Goal: Transaction & Acquisition: Purchase product/service

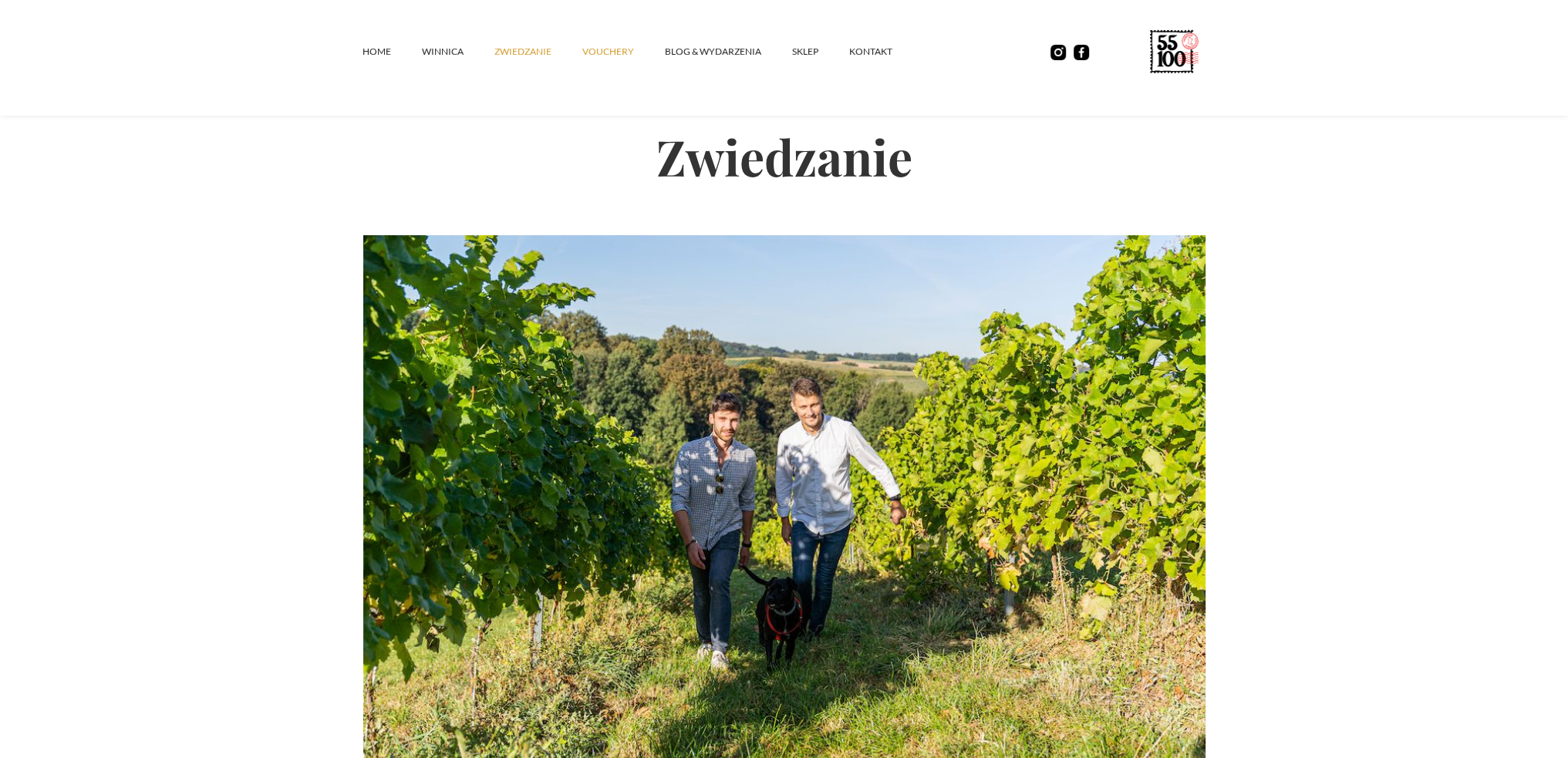
click at [613, 45] on link "vouchery" at bounding box center [623, 51] width 83 height 46
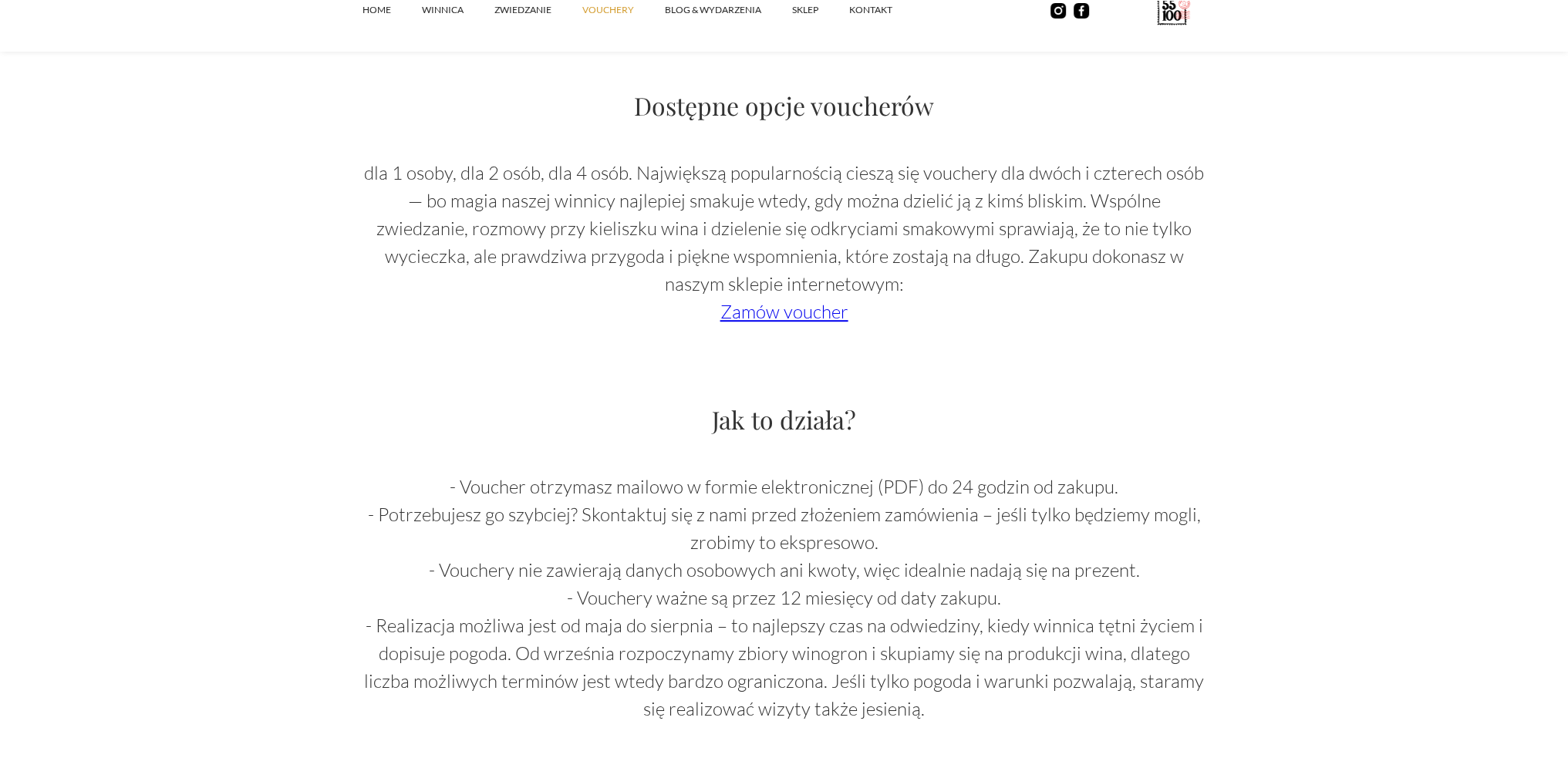
scroll to position [1234, 0]
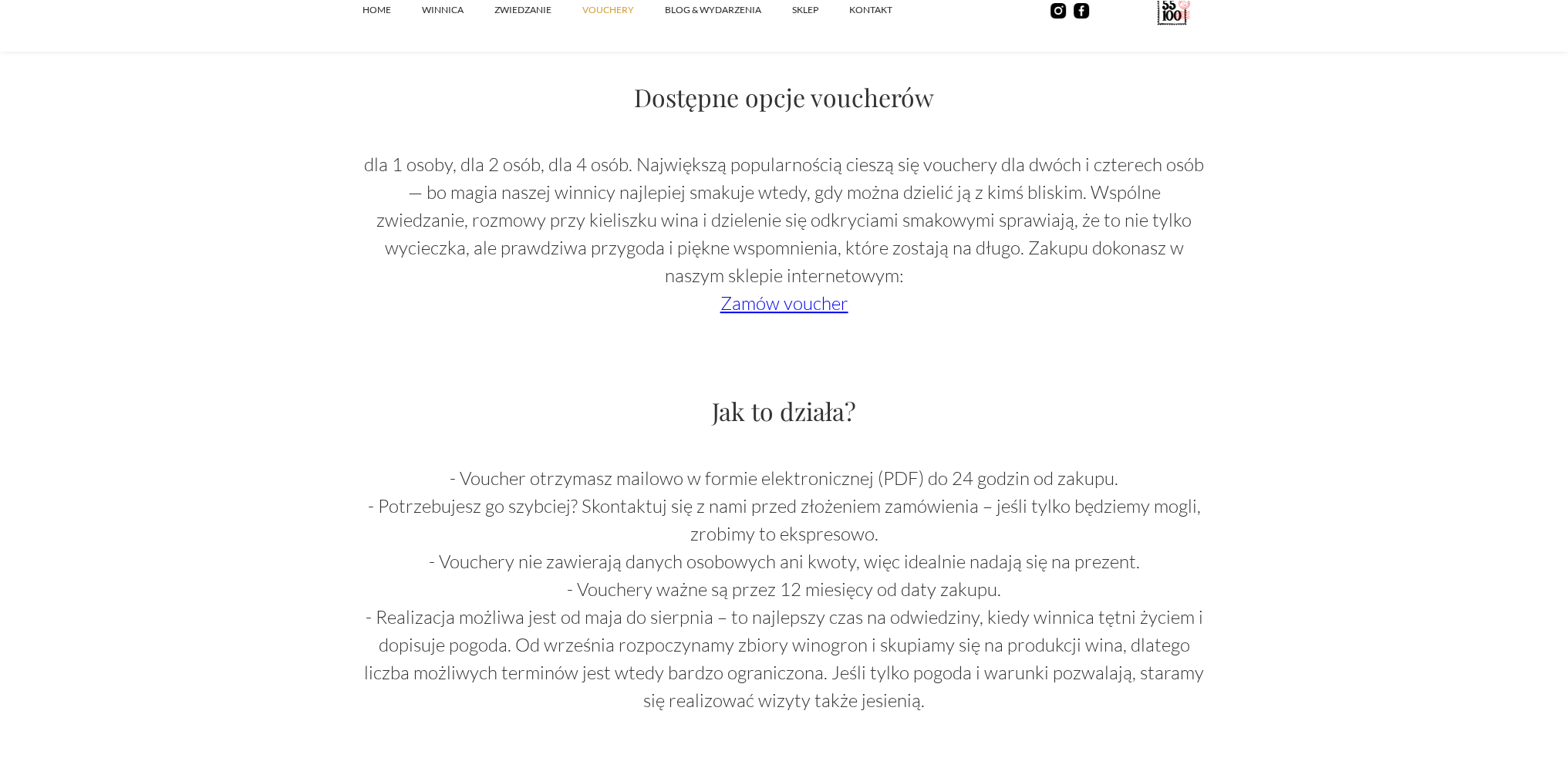
click at [788, 312] on link "Zamów voucher" at bounding box center [784, 303] width 128 height 23
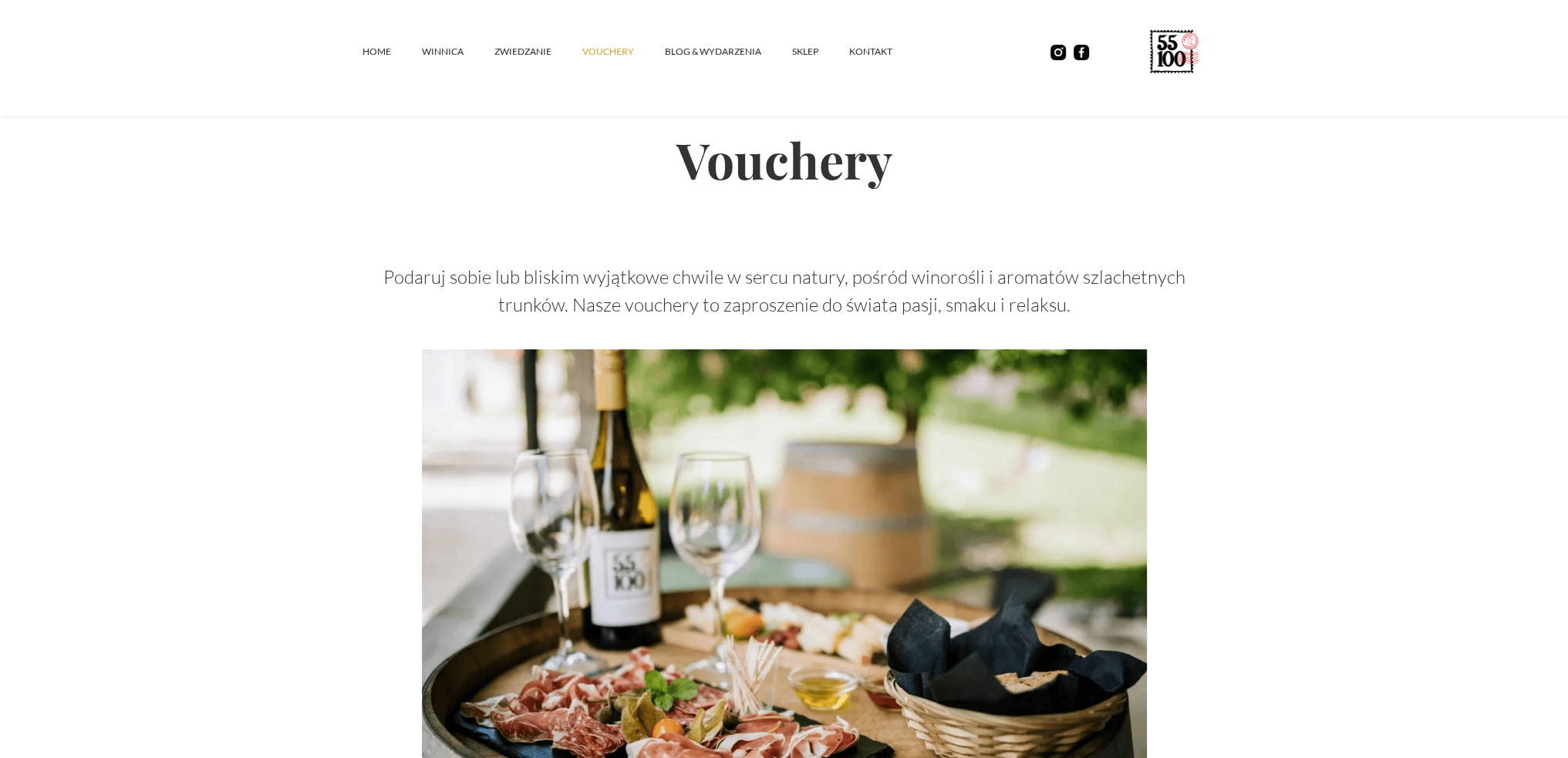
scroll to position [0, 0]
